Goal: Task Accomplishment & Management: Manage account settings

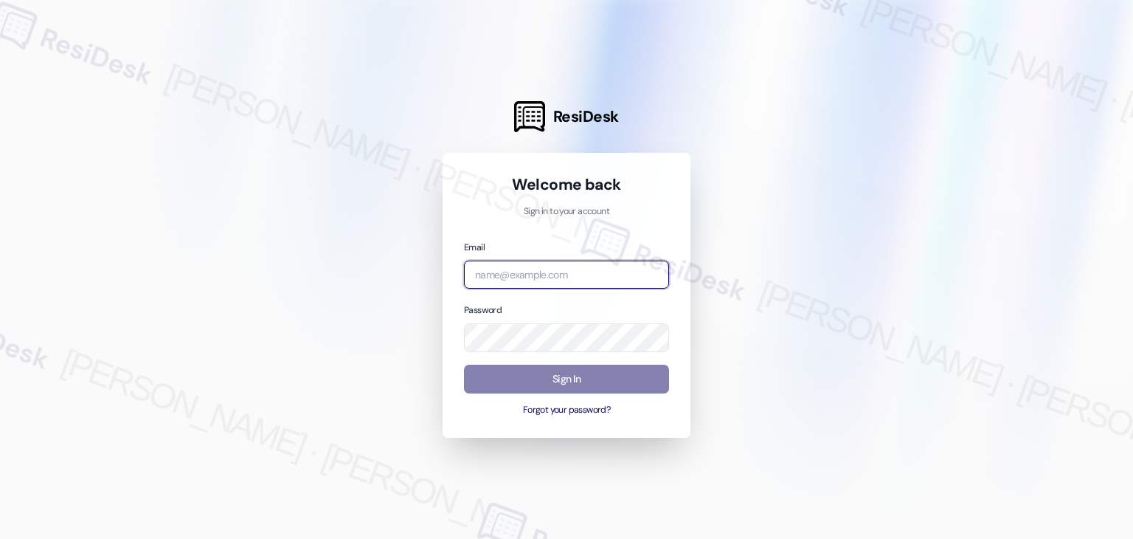
click at [549, 275] on input "email" at bounding box center [566, 274] width 205 height 29
paste input "[EMAIL_ADDRESS][PERSON_NAME][PERSON_NAME][DOMAIN_NAME]"
type input "[EMAIL_ADDRESS][PERSON_NAME][PERSON_NAME][DOMAIN_NAME]"
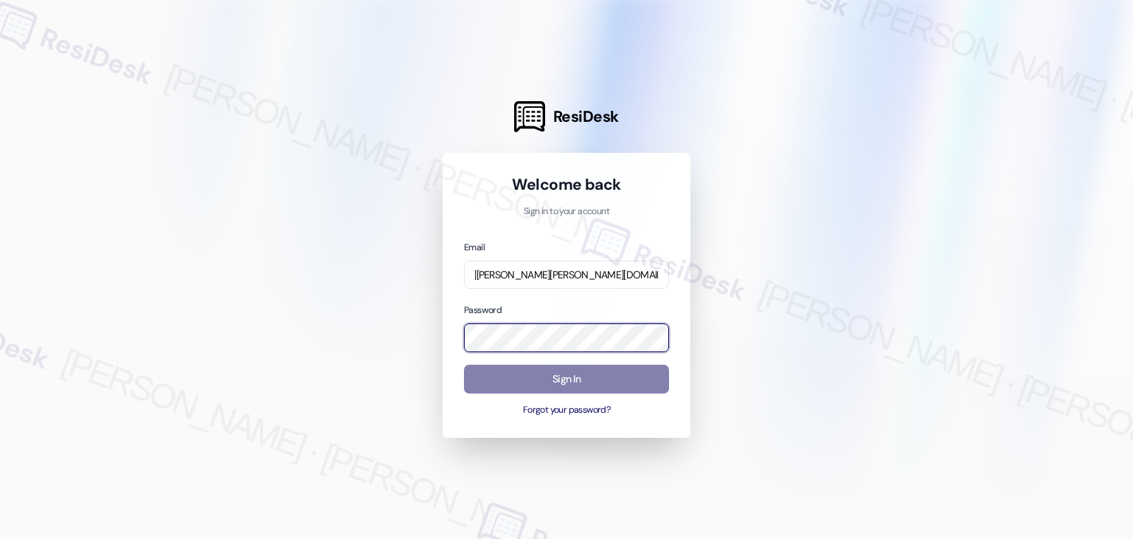
scroll to position [0, 0]
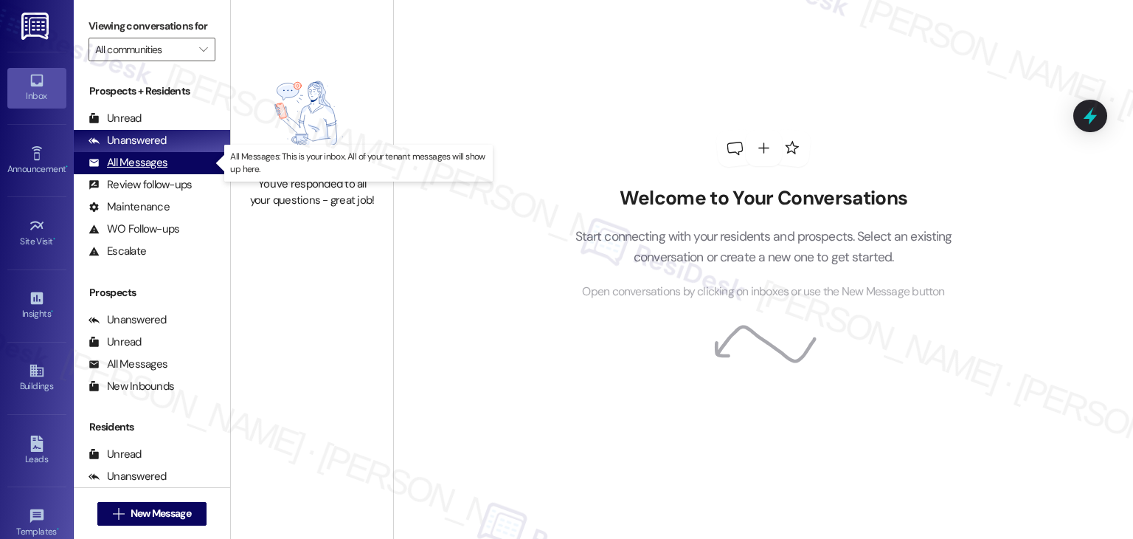
click at [138, 163] on div "All Messages" at bounding box center [128, 162] width 79 height 15
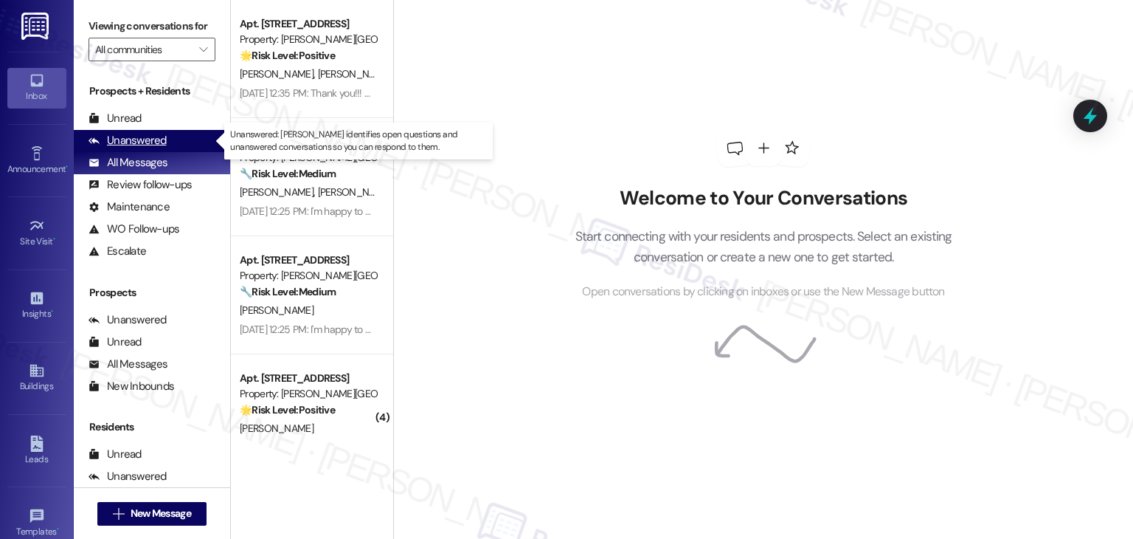
click at [139, 140] on div "Unanswered" at bounding box center [128, 140] width 78 height 15
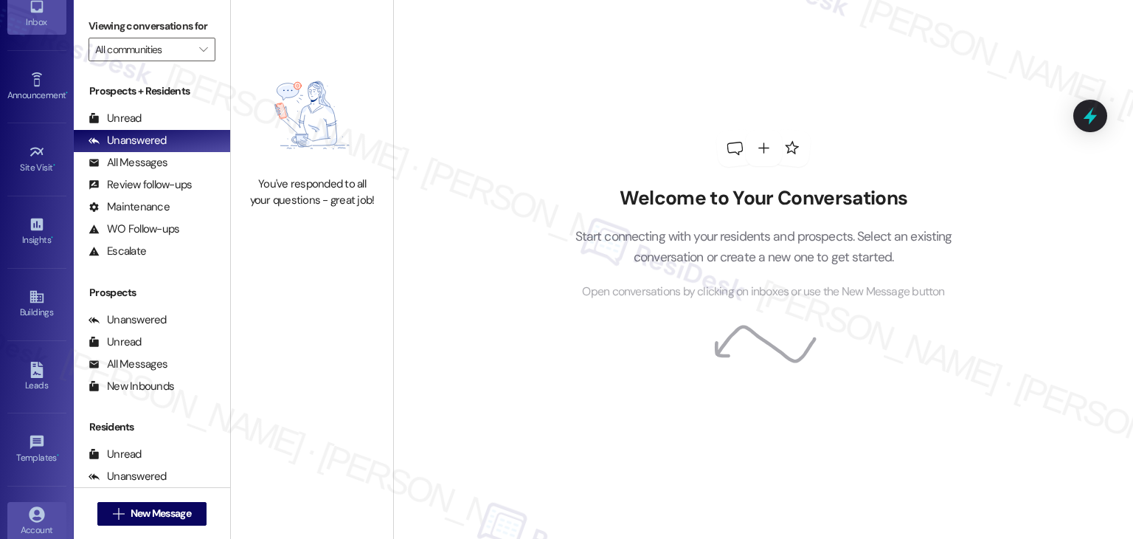
scroll to position [162, 0]
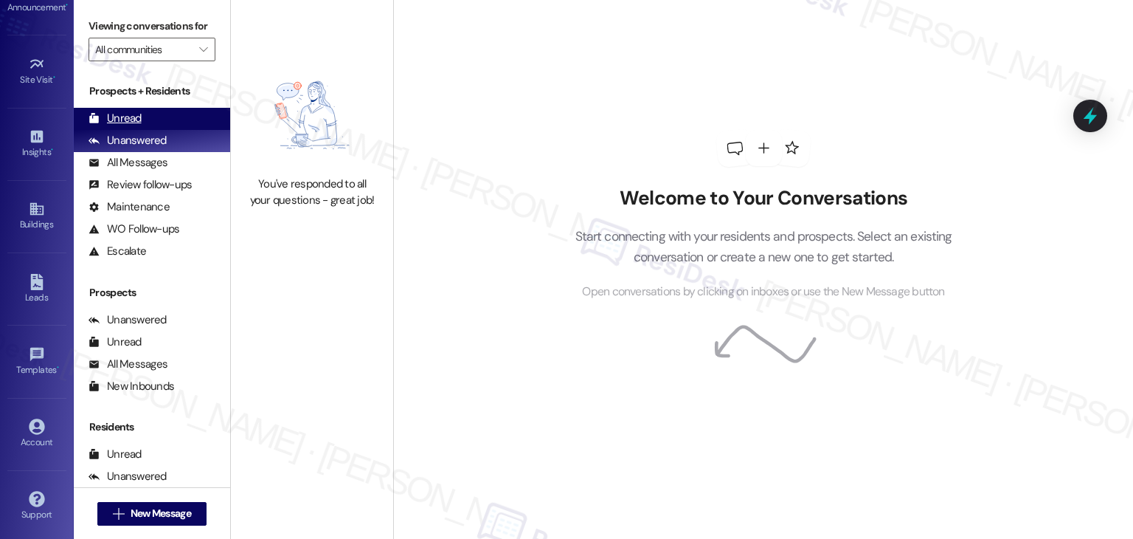
click at [124, 120] on div "Unread" at bounding box center [115, 118] width 53 height 15
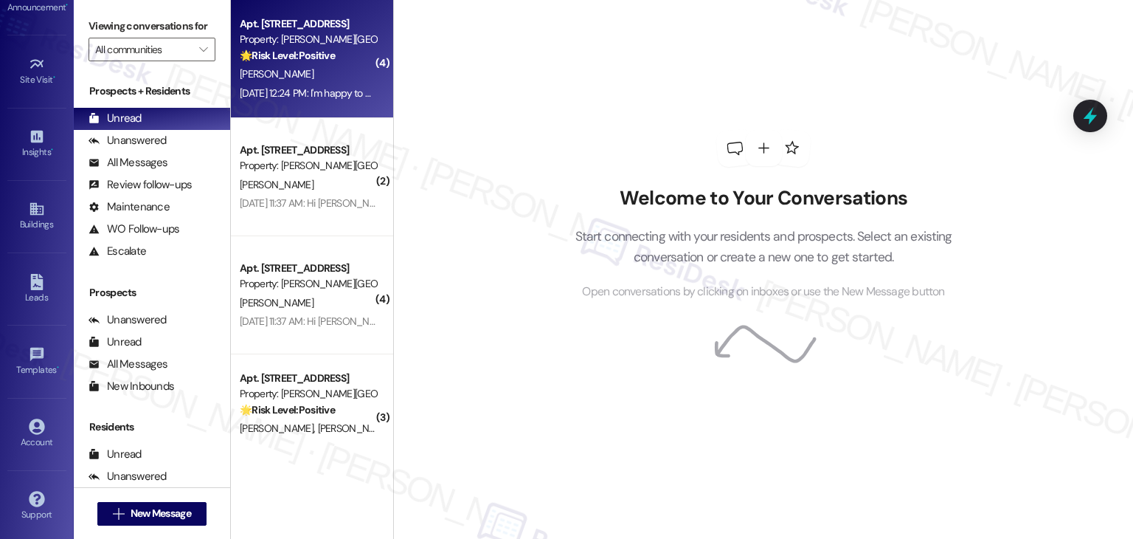
click at [277, 98] on div "[DATE] 12:24 PM: I'm happy to hear that the issues have been resolved! If I may…" at bounding box center [556, 92] width 633 height 13
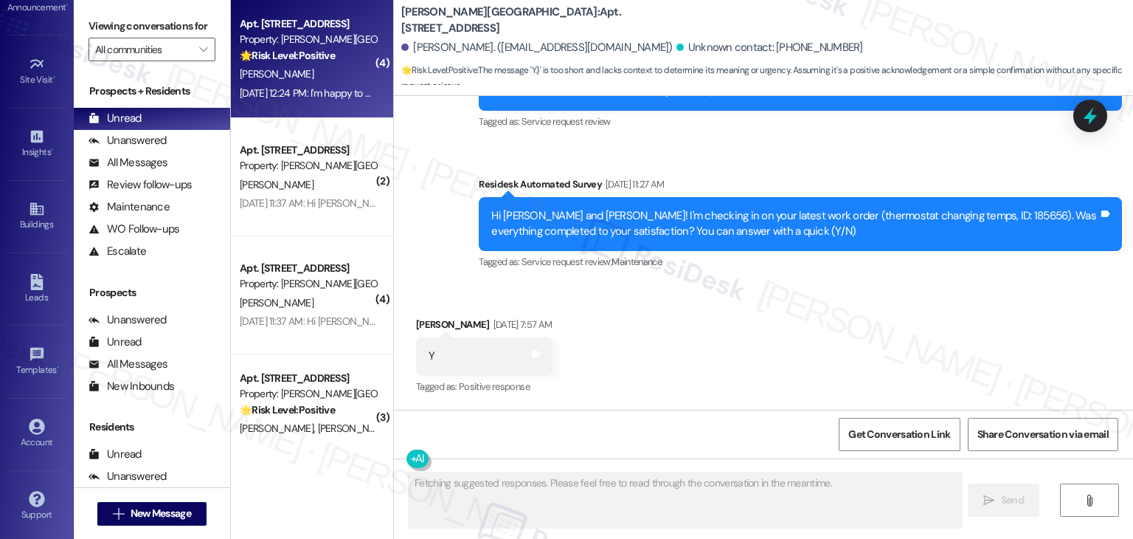
scroll to position [1304, 0]
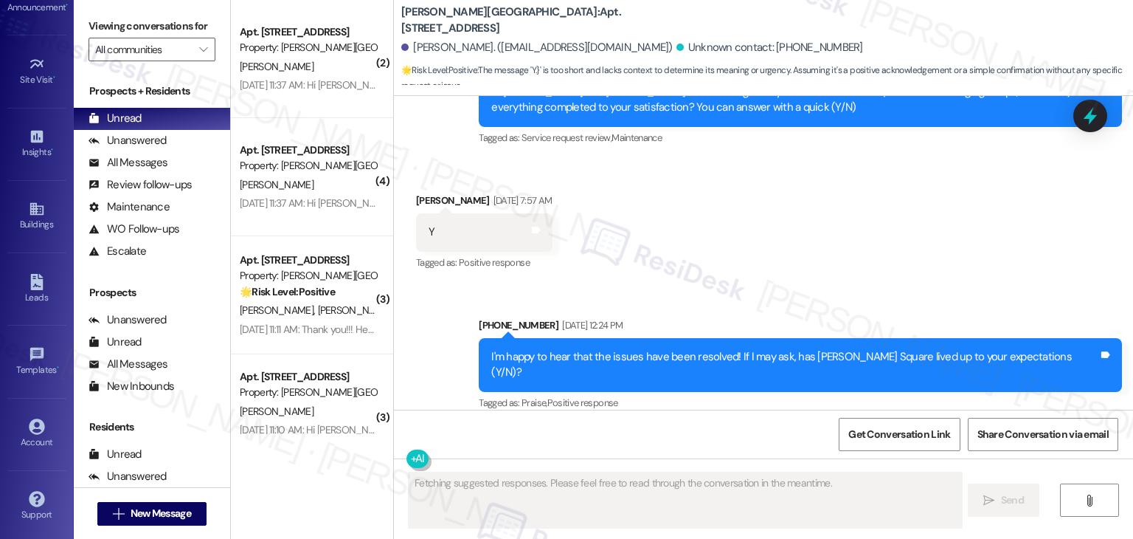
click at [752, 229] on div "Received via SMS [PERSON_NAME] [DATE] 7:57 AM Y Tags and notes Tagged as: Posit…" at bounding box center [763, 221] width 739 height 125
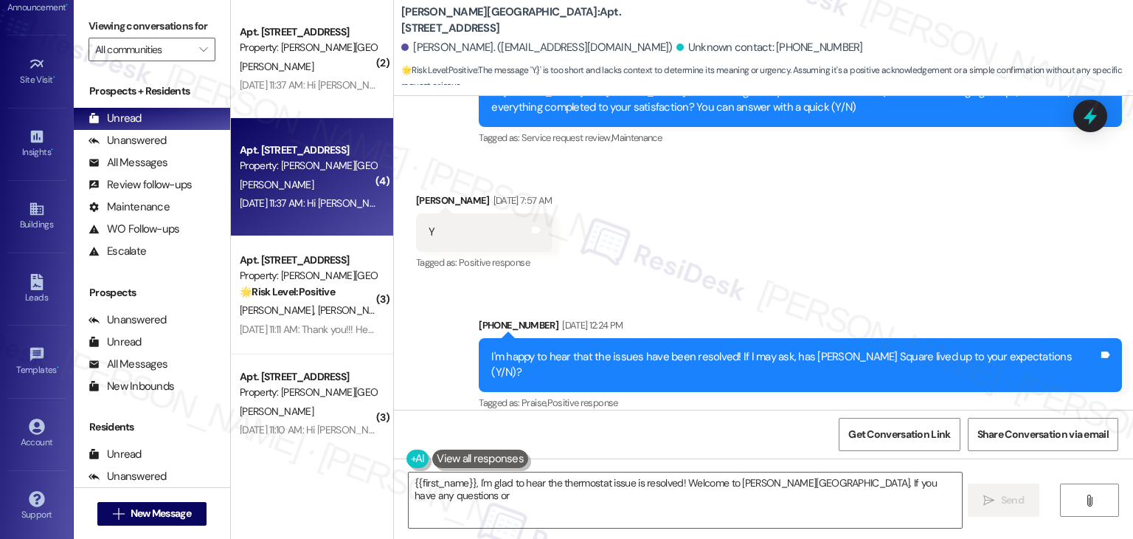
type textarea "{{first_name}}, I'm glad to hear the thermostat issue is resolved! Welcome to […"
click at [326, 195] on div "[DATE] 11:37 AM: Hi [PERSON_NAME]! I'm checking in on your latest work order. W…" at bounding box center [307, 203] width 139 height 18
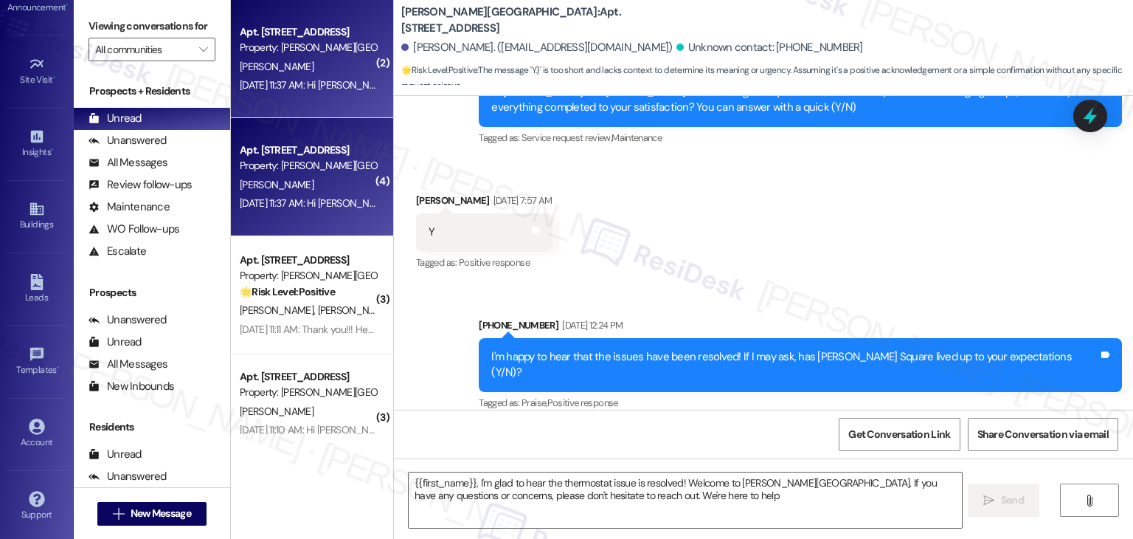
type textarea "{{first_name}}, I'm glad to hear the thermostat issue is resolved! Welcome to […"
click at [268, 101] on div "Apt. [STREET_ADDRESS] Property: [PERSON_NAME][GEOGRAPHIC_DATA] [PERSON_NAME] [D…" at bounding box center [312, 59] width 162 height 118
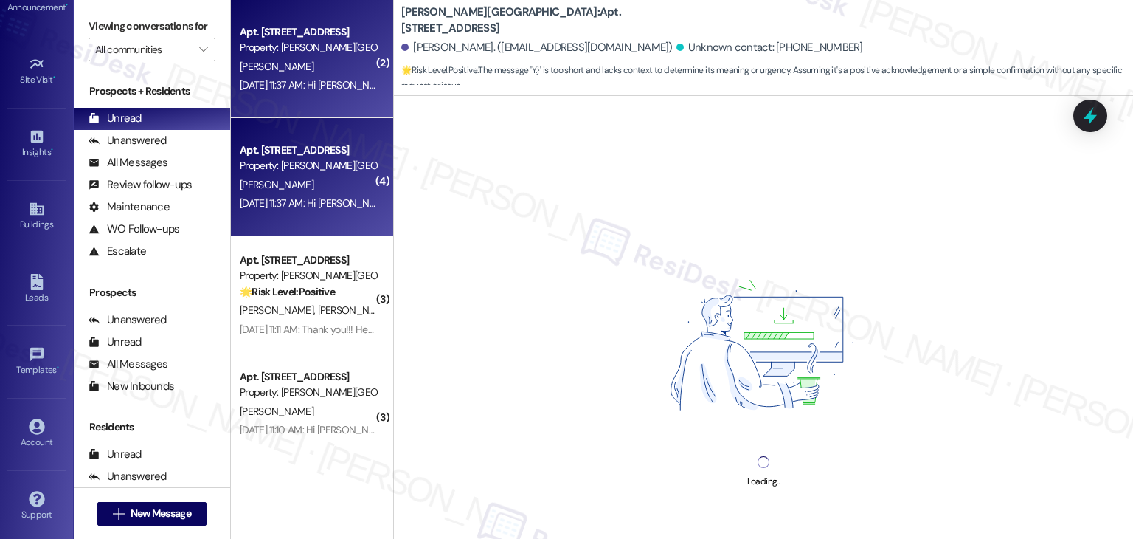
click at [240, 184] on span "[PERSON_NAME]" at bounding box center [277, 184] width 74 height 13
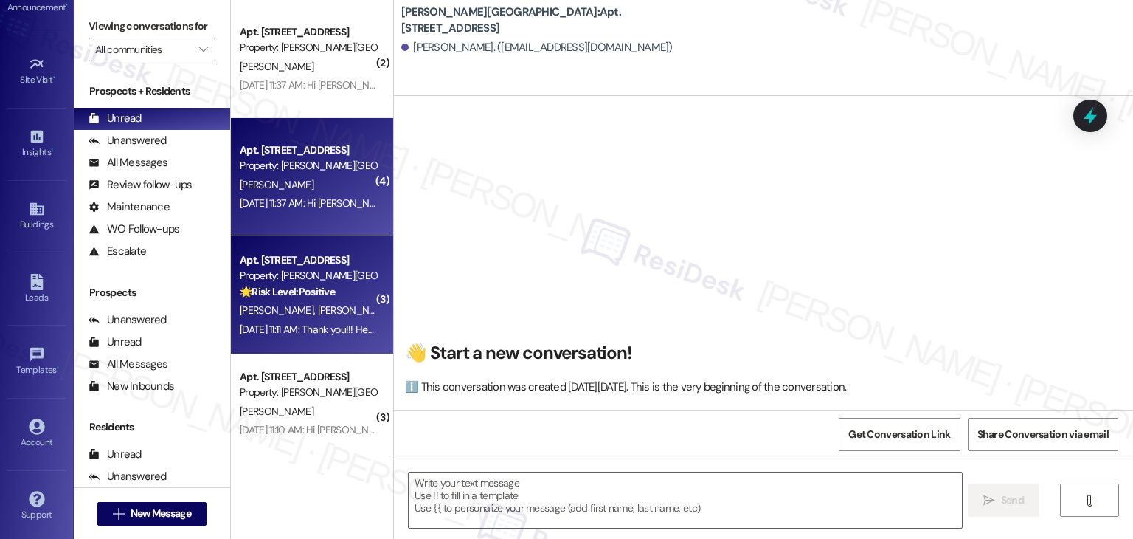
click at [318, 312] on span "[PERSON_NAME]" at bounding box center [355, 309] width 74 height 13
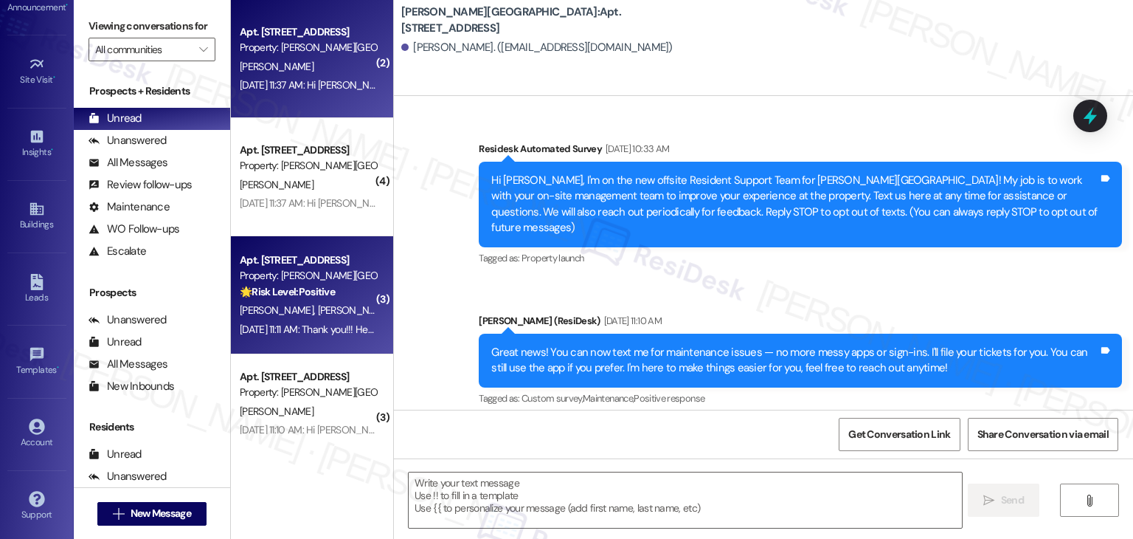
click at [297, 71] on div "[PERSON_NAME]" at bounding box center [307, 67] width 139 height 18
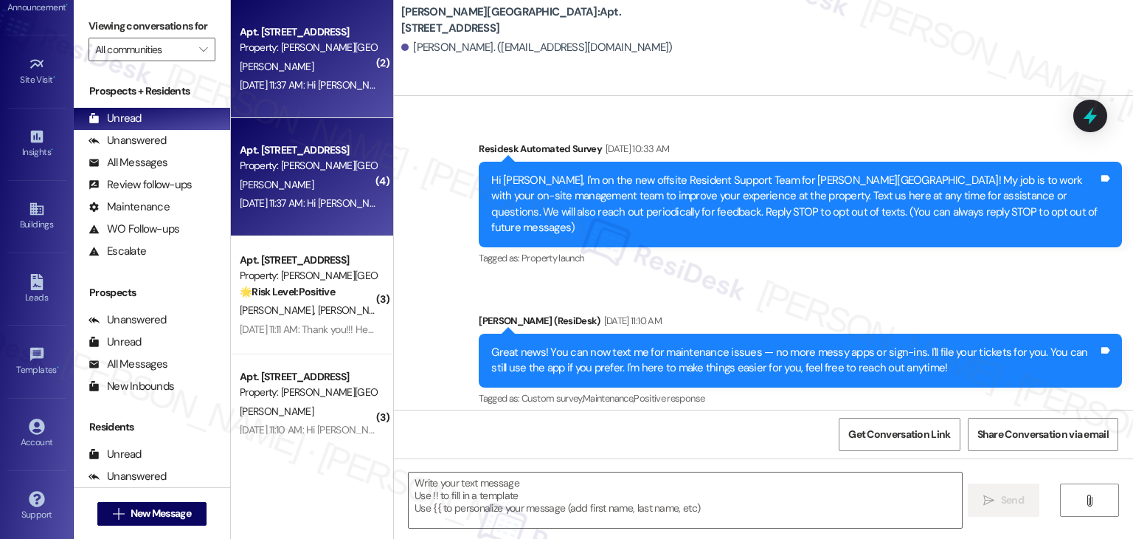
click at [294, 174] on div "Apt. [STREET_ADDRESS] Property: [PERSON_NAME][GEOGRAPHIC_DATA]" at bounding box center [307, 158] width 139 height 35
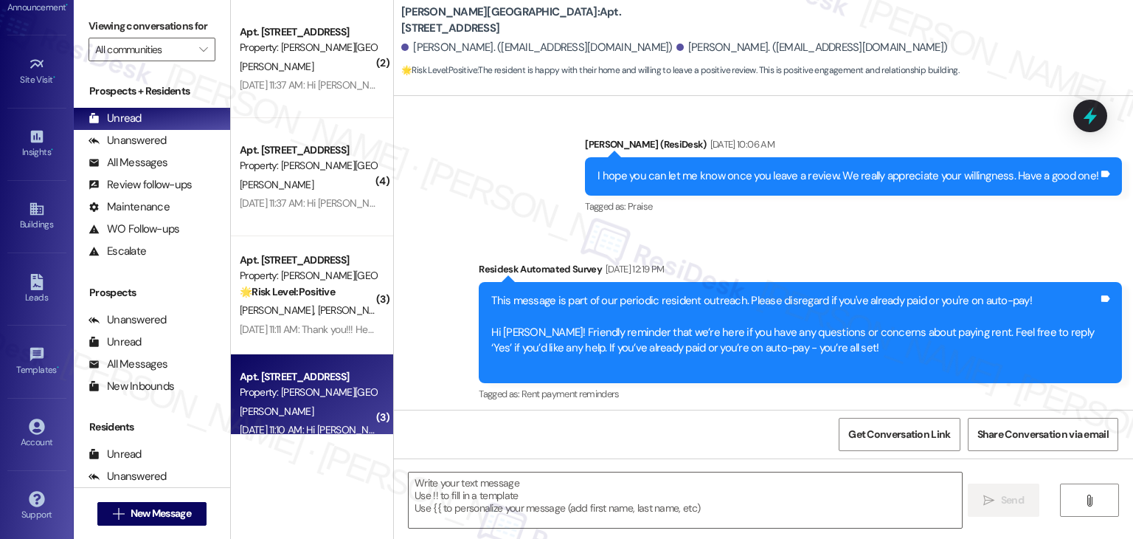
click at [318, 311] on span "[PERSON_NAME]" at bounding box center [355, 309] width 74 height 13
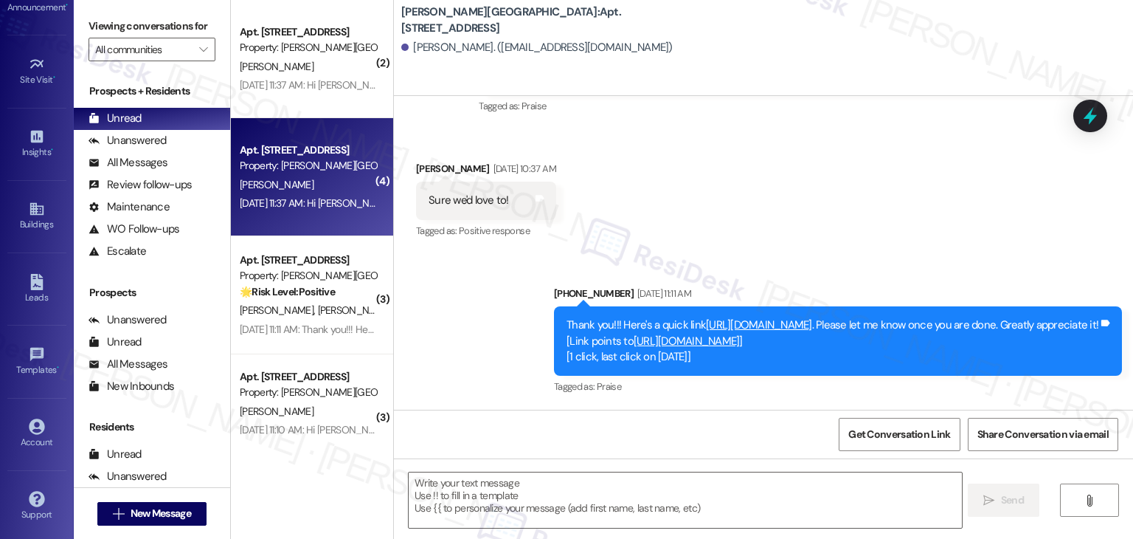
scroll to position [736, 0]
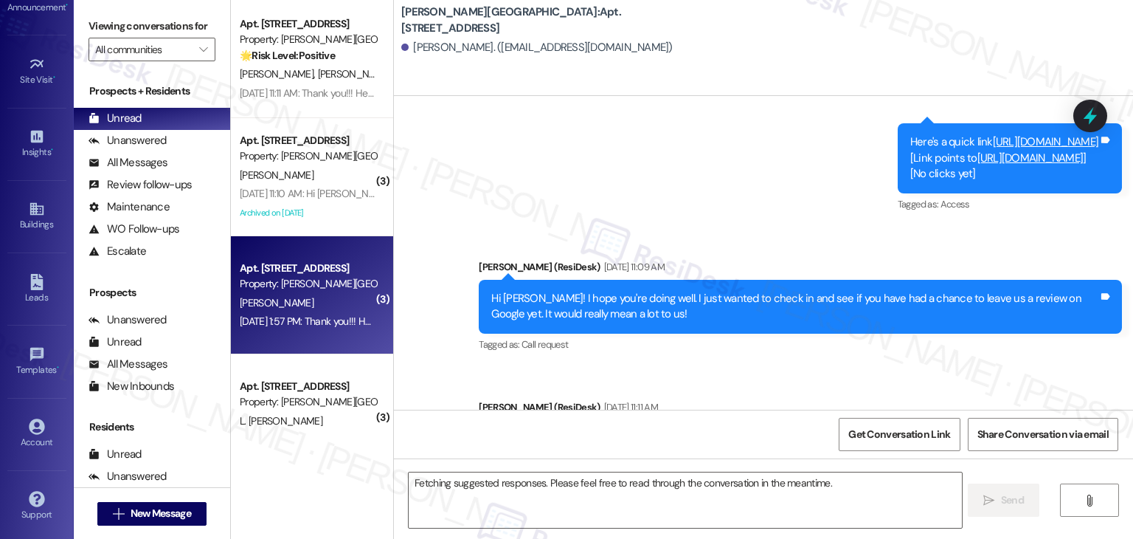
click at [302, 302] on div "Apt. [STREET_ADDRESS] Property: [PERSON_NAME] Square 🌟 Risk Level: Positive The…" at bounding box center [312, 217] width 162 height 434
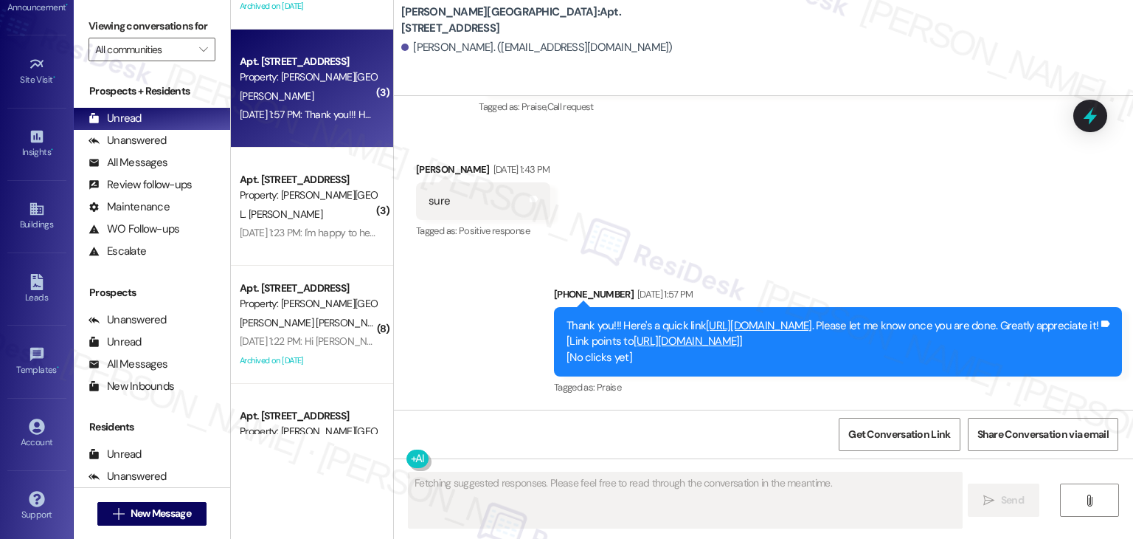
scroll to position [734, 0]
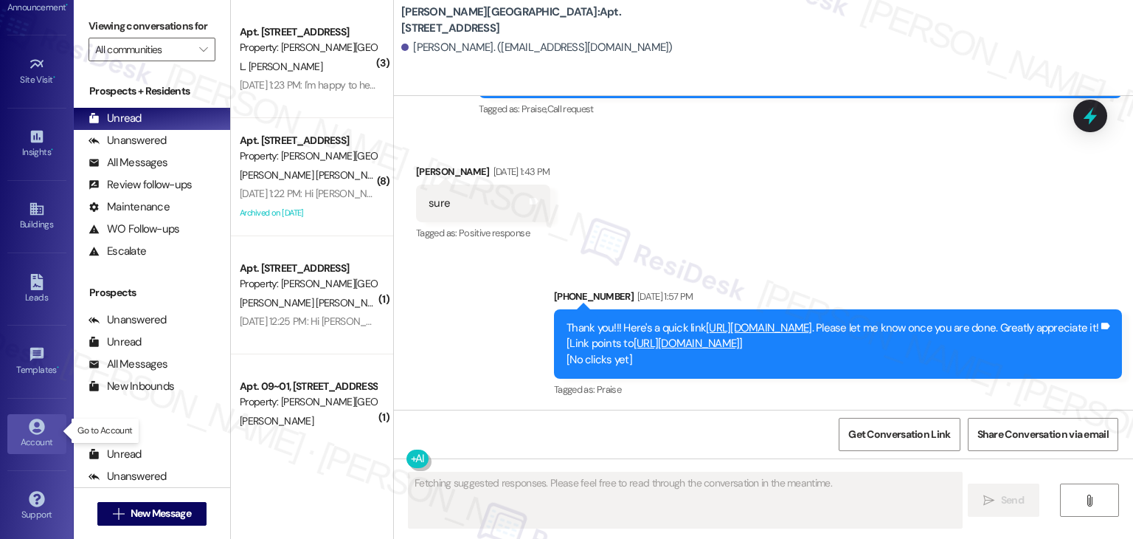
click at [27, 434] on div "Account" at bounding box center [37, 441] width 74 height 15
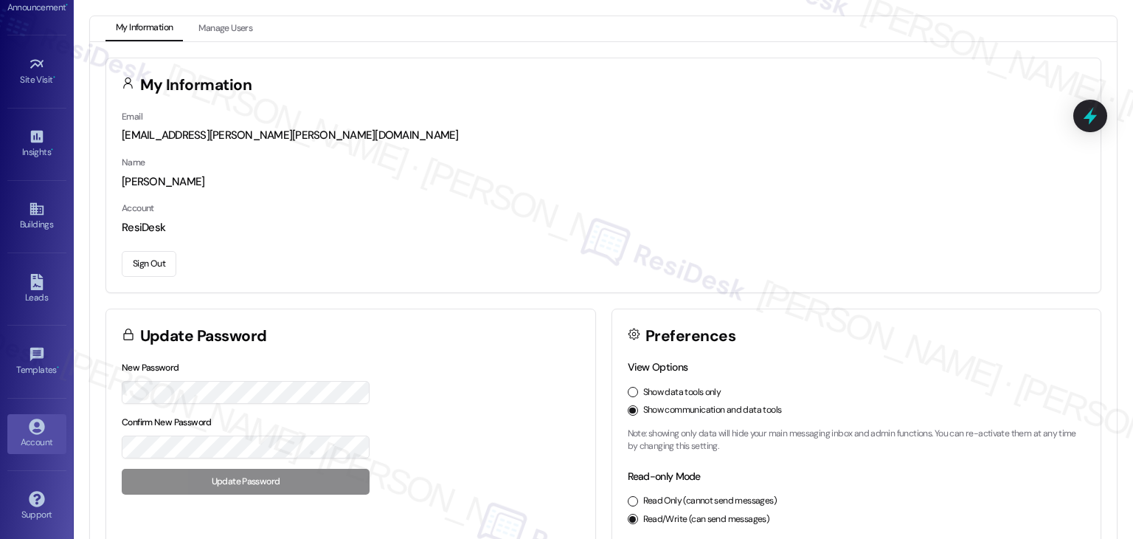
click at [145, 269] on button "Sign Out" at bounding box center [149, 264] width 55 height 26
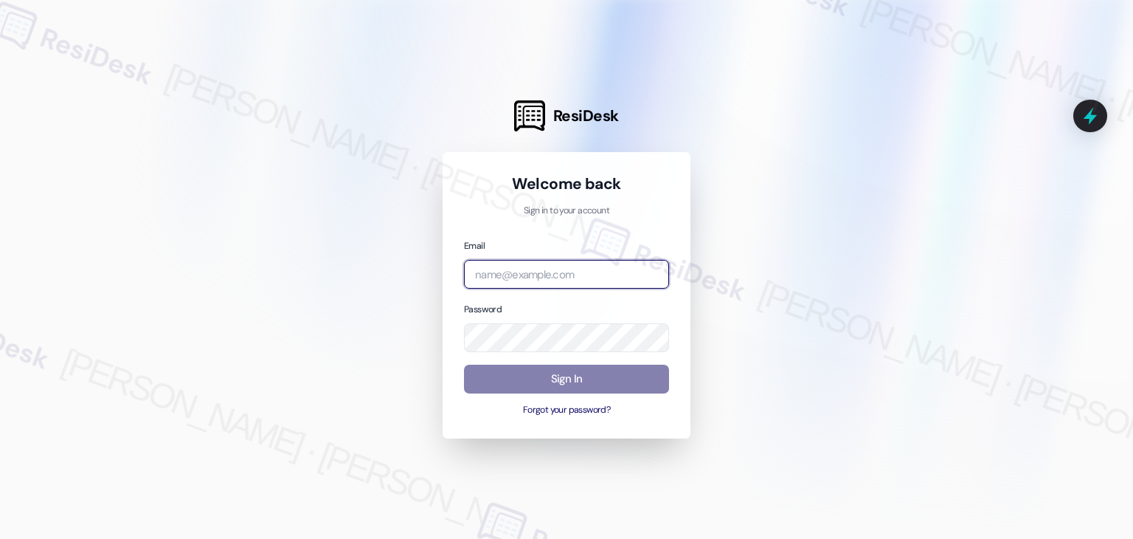
click at [519, 272] on input "email" at bounding box center [566, 274] width 205 height 29
paste input "automated-surveys-abacus_capital-resen.four@abacus_[DOMAIN_NAME]"
type input "automated-surveys-abacus_capital-resen.four@abacus_[DOMAIN_NAME]"
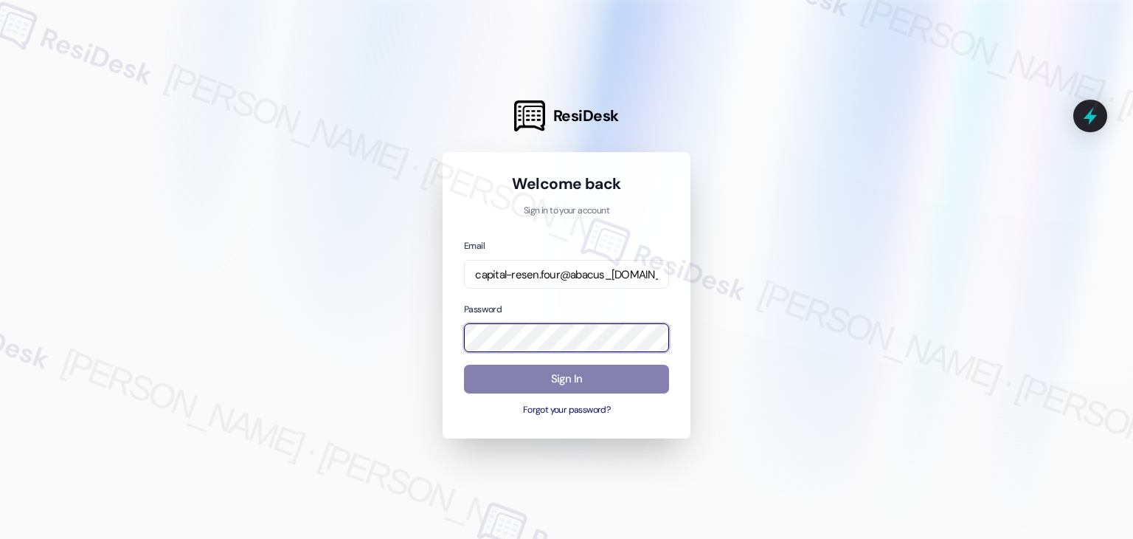
scroll to position [0, 0]
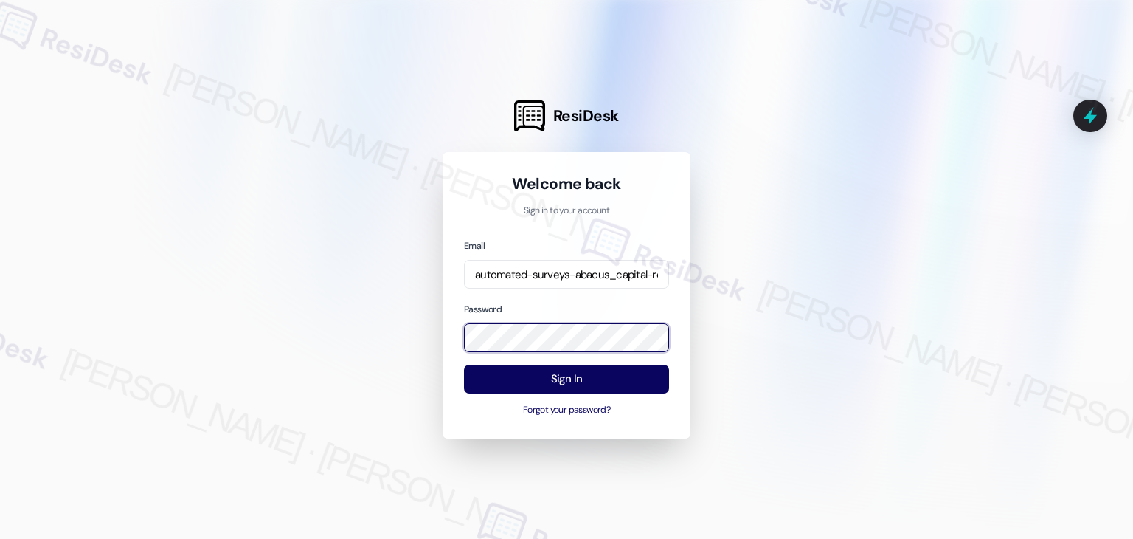
click at [451, 336] on div "Welcome back Sign in to your account Email automated-surveys-abacus_capital-res…" at bounding box center [567, 295] width 248 height 287
